Goal: Find specific page/section: Find specific page/section

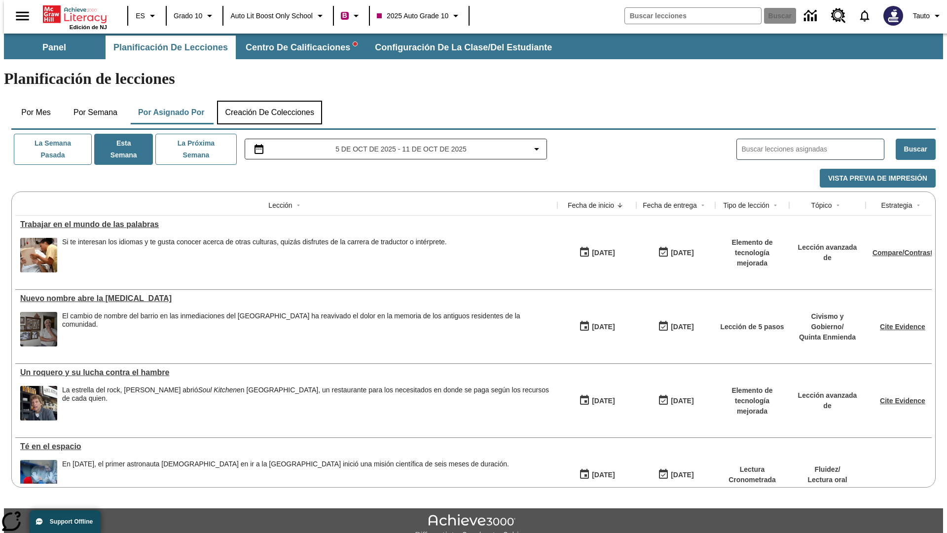
click at [267, 101] on button "Creación de colecciones" at bounding box center [269, 113] width 105 height 24
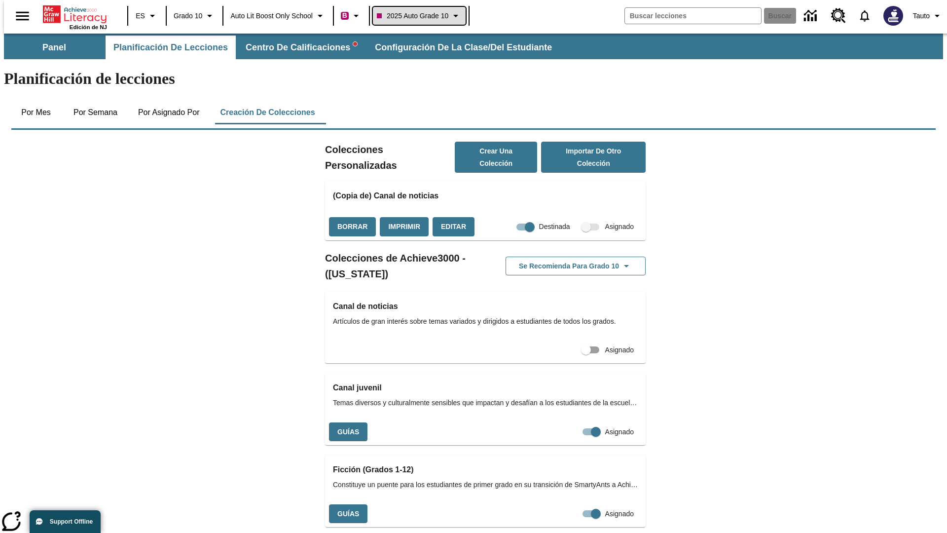
click at [420, 16] on span "2025 Auto Grade 10" at bounding box center [413, 16] width 72 height 10
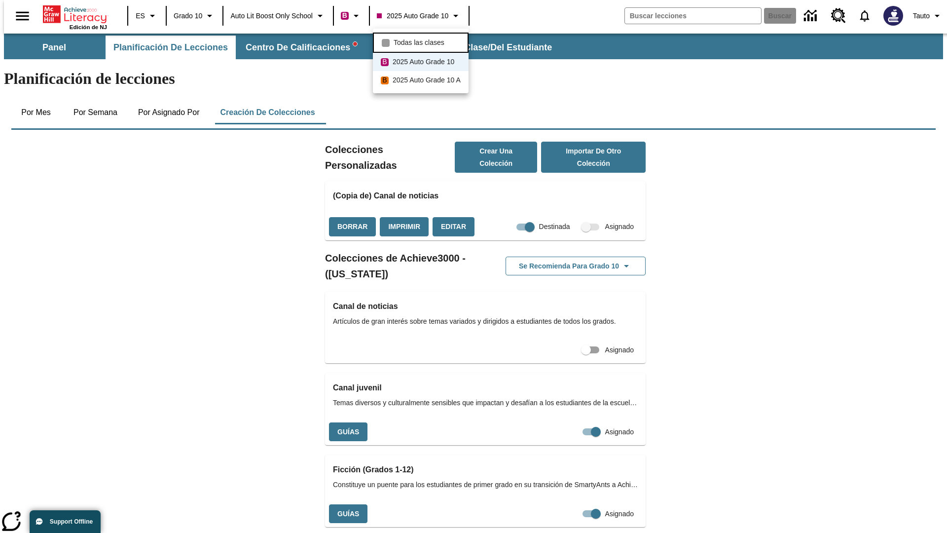
click at [422, 41] on span "Todas las clases" at bounding box center [419, 42] width 51 height 10
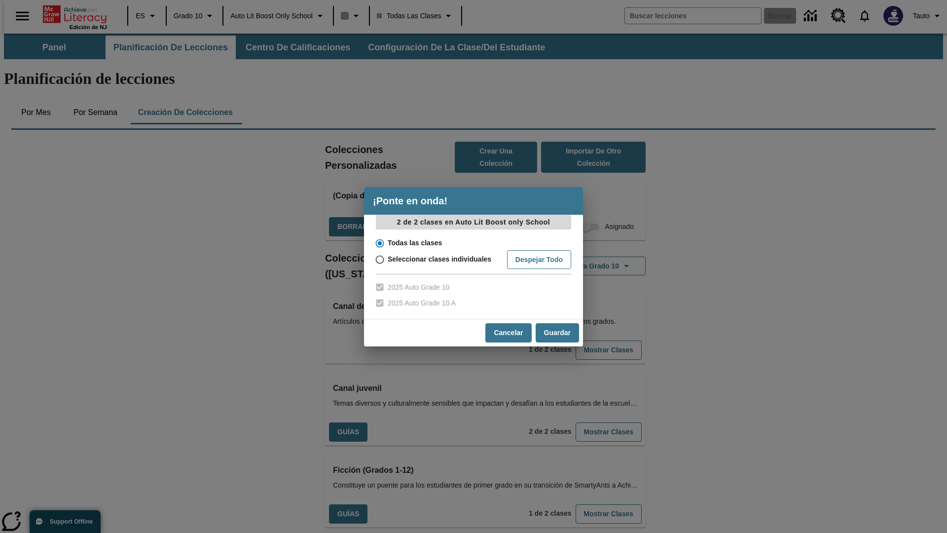
click at [379, 243] on input "Todas las clases" at bounding box center [379, 243] width 17 height 14
